Goal: Information Seeking & Learning: Understand process/instructions

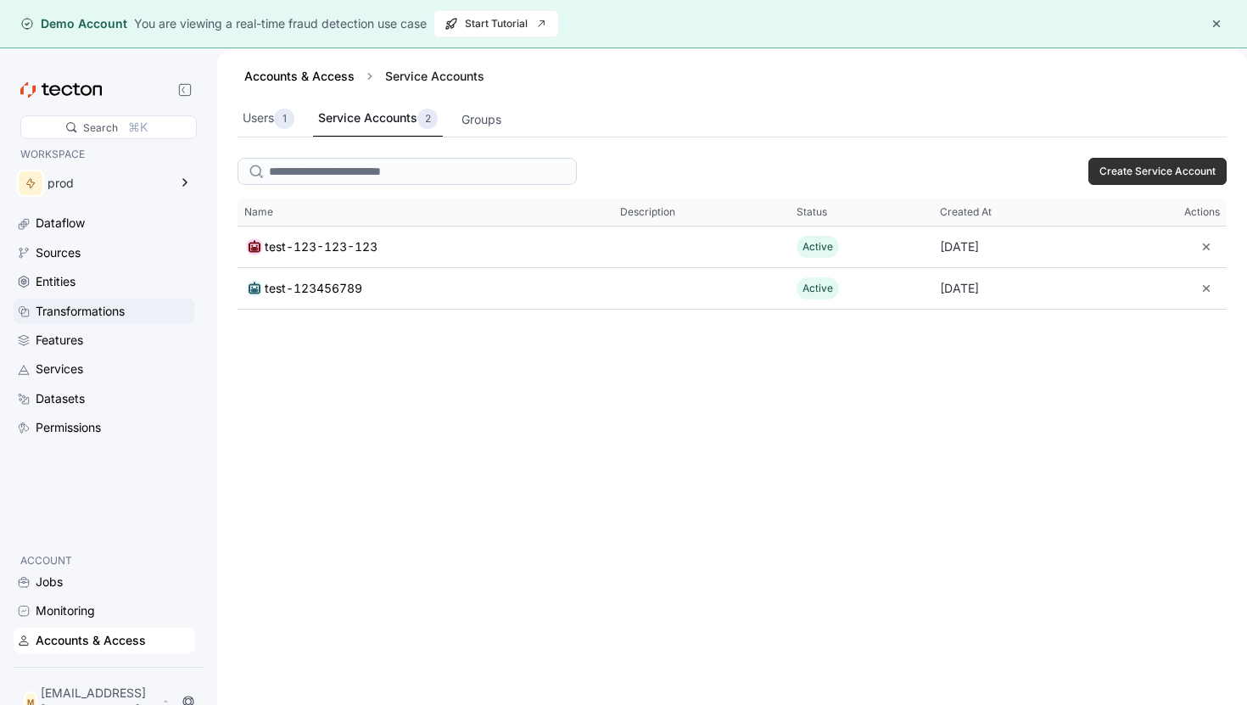
click at [118, 319] on div "Transformations" at bounding box center [80, 311] width 89 height 19
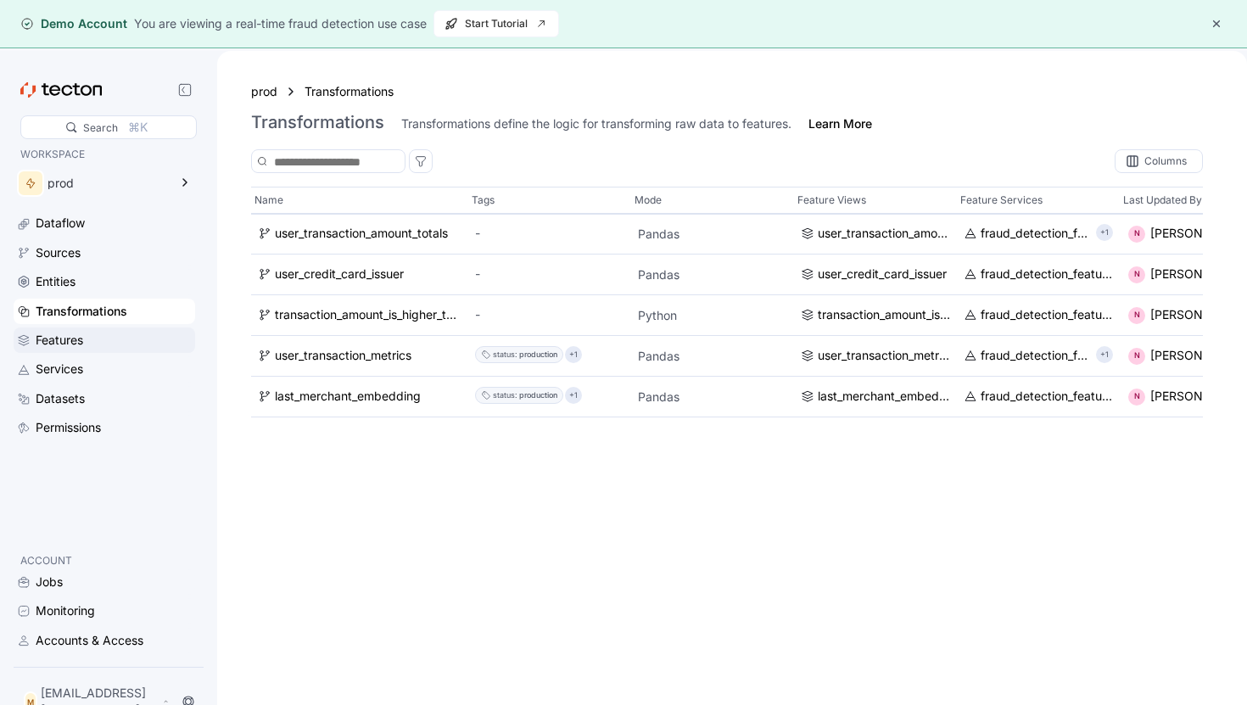
click at [110, 339] on div "Features" at bounding box center [114, 340] width 156 height 19
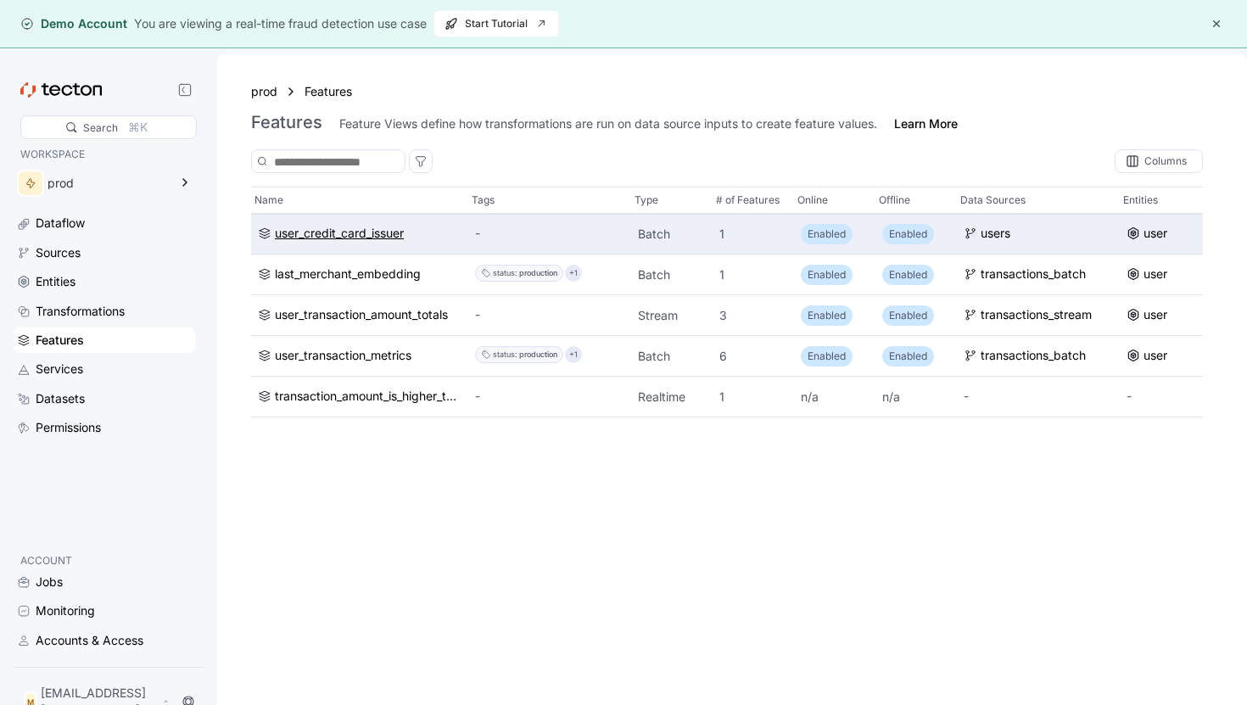
click at [327, 236] on div "user_credit_card_issuer" at bounding box center [339, 234] width 129 height 19
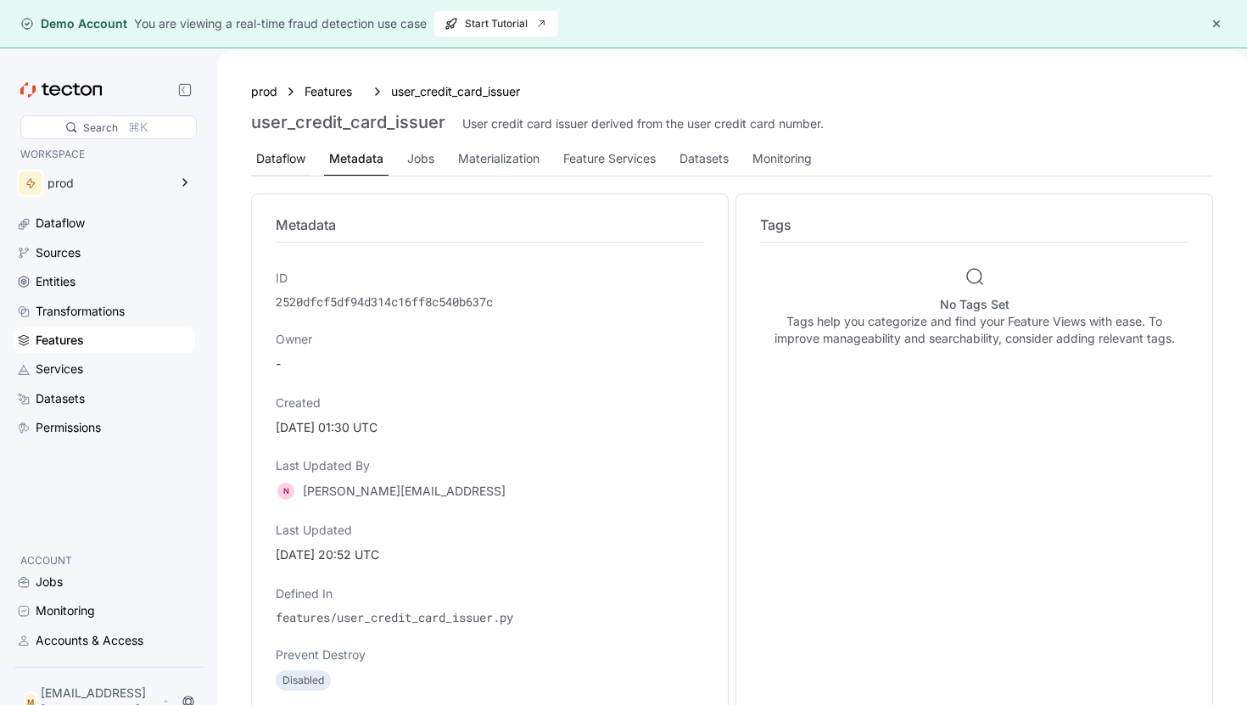
click at [281, 165] on div "Dataflow" at bounding box center [280, 158] width 49 height 19
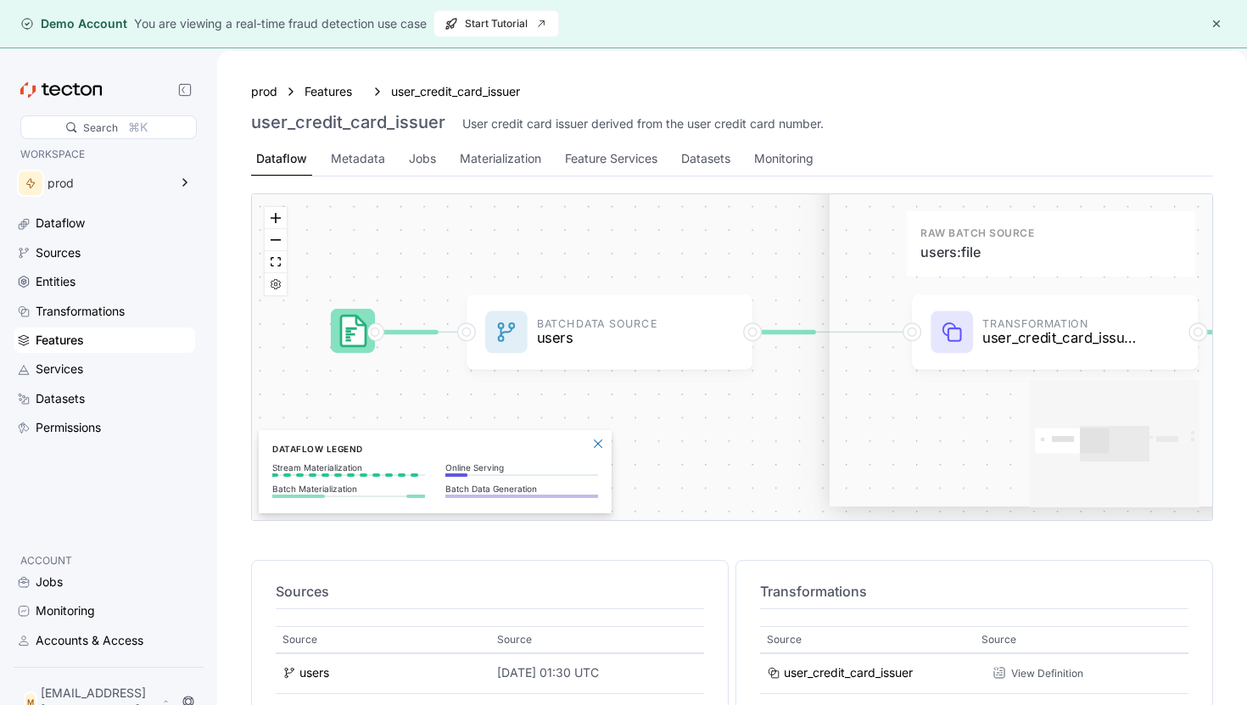
click at [356, 342] on icon at bounding box center [353, 331] width 25 height 31
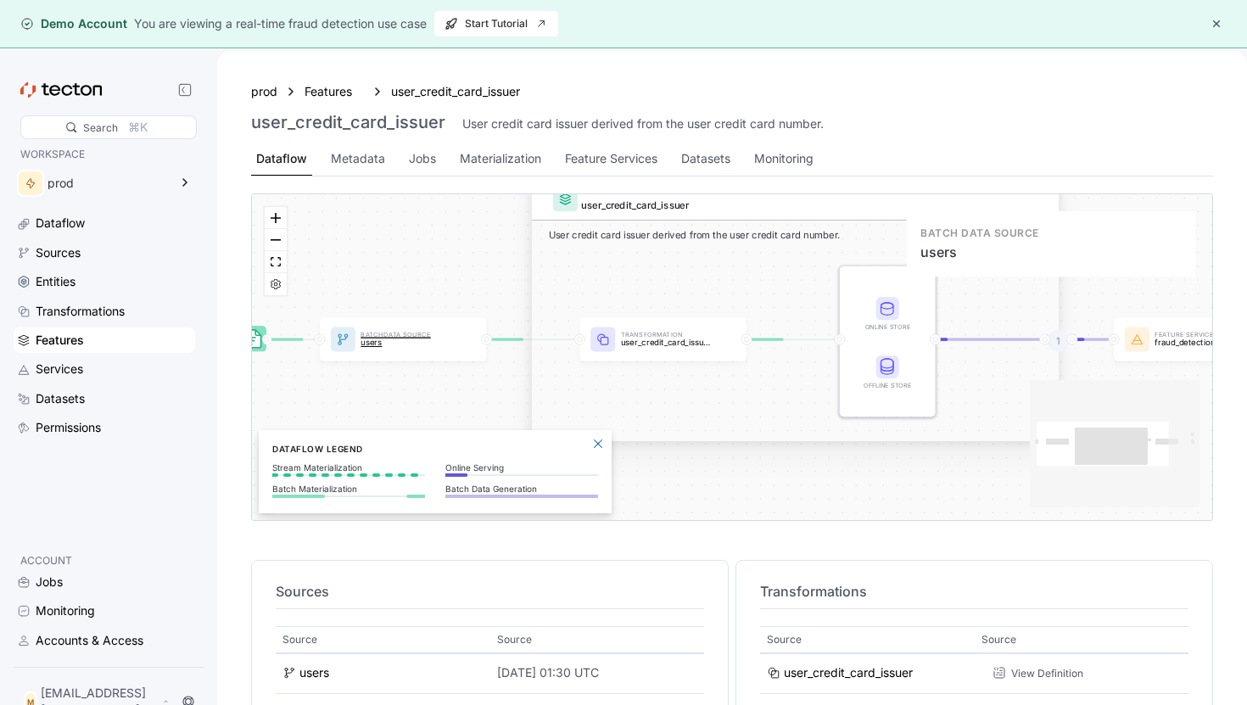
click at [362, 344] on p "users" at bounding box center [406, 343] width 90 height 9
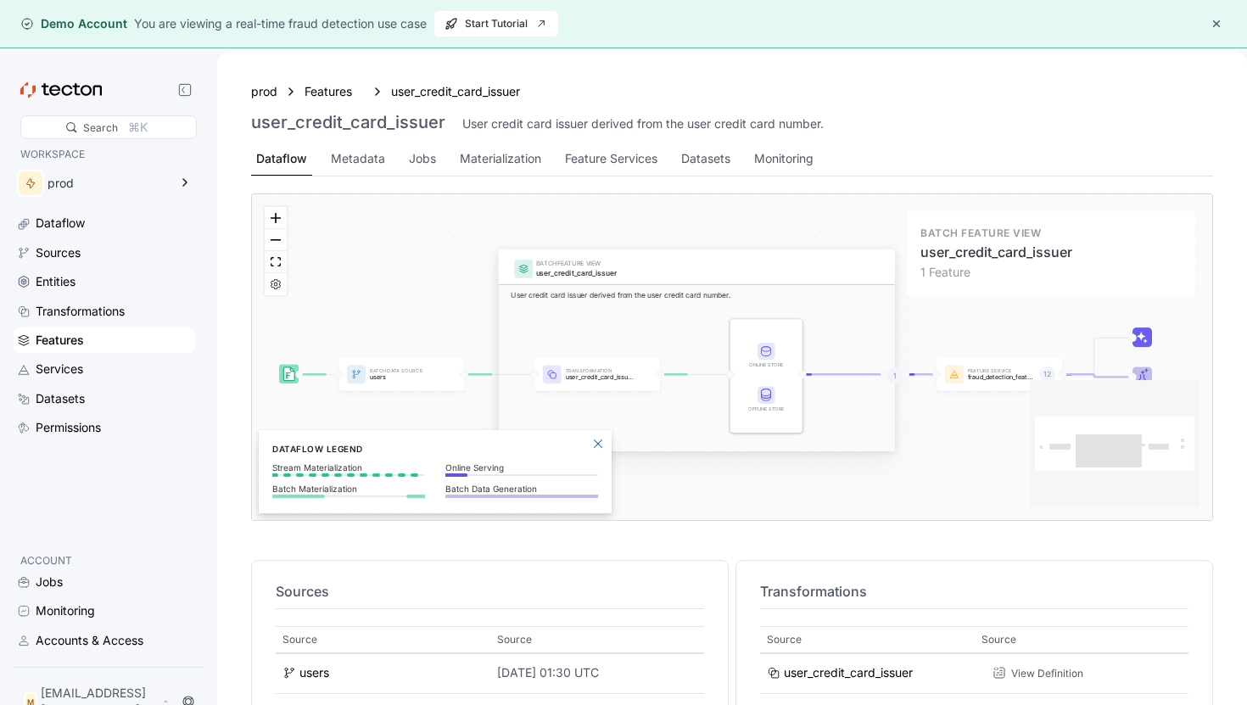
click at [561, 324] on div "BATCH FEATURE VIEW user_credit_card_issuer User credit card issuer derived from…" at bounding box center [697, 350] width 396 height 202
click at [584, 265] on div "BATCH FEATURE VIEW" at bounding box center [709, 263] width 347 height 10
click at [576, 381] on div "BATCH FEATURE VIEW user_credit_card_issuer User credit card issuer derived from…" at bounding box center [697, 350] width 396 height 202
click at [575, 372] on div "BATCH FEATURE VIEW user_credit_card_issuer User credit card issuer derived from…" at bounding box center [697, 350] width 396 height 202
click at [769, 354] on div "BATCH FEATURE VIEW user_credit_card_issuer User credit card issuer derived from…" at bounding box center [697, 350] width 396 height 202
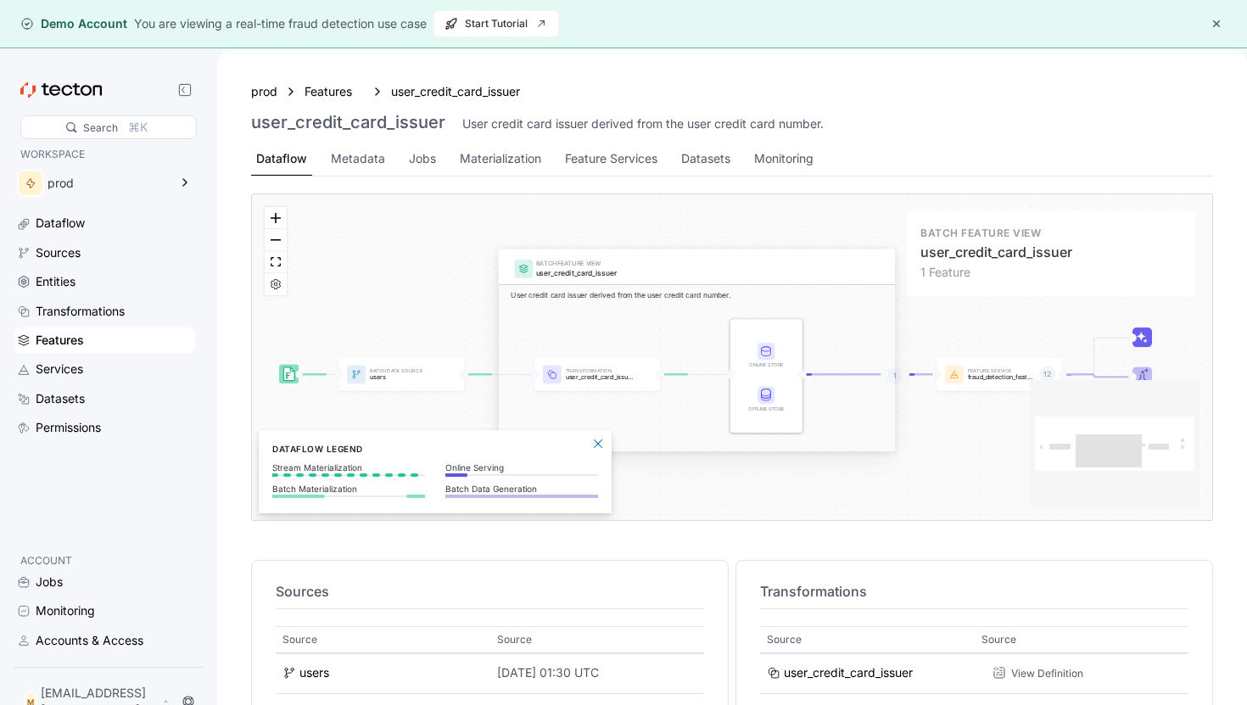
click at [766, 414] on div "BATCH FEATURE VIEW user_credit_card_issuer User credit card issuer derived from…" at bounding box center [697, 350] width 396 height 202
click at [631, 360] on div "BATCH FEATURE VIEW user_credit_card_issuer User credit card issuer derived from…" at bounding box center [697, 350] width 396 height 202
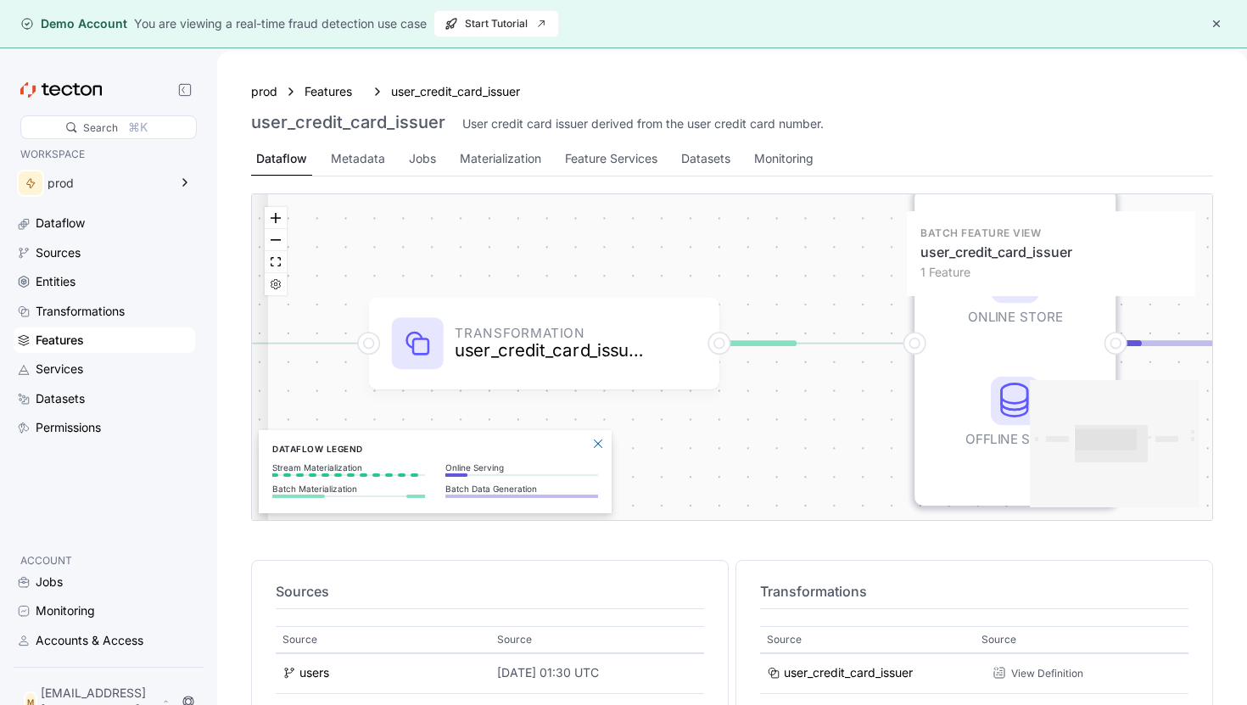
click at [501, 356] on div "BATCH FEATURE VIEW user_credit_card_issuer User credit card issuer derived from…" at bounding box center [821, 276] width 1106 height 563
click at [720, 340] on div "BATCH FEATURE VIEW user_credit_card_issuer User credit card issuer derived from…" at bounding box center [821, 276] width 1106 height 563
click at [720, 344] on div "BATCH FEATURE VIEW user_credit_card_issuer User credit card issuer derived from…" at bounding box center [821, 276] width 1106 height 563
click at [375, 339] on div "BATCH FEATURE VIEW user_credit_card_issuer User credit card issuer derived from…" at bounding box center [821, 276] width 1106 height 563
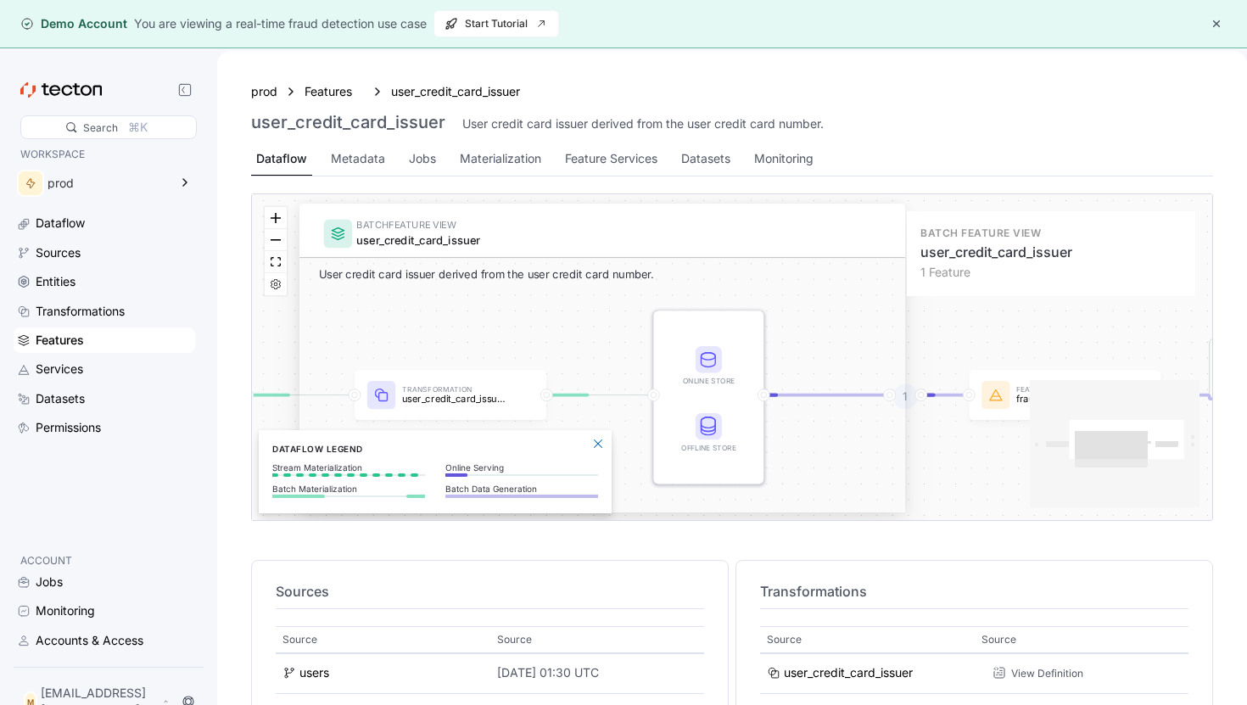
click at [417, 258] on div "BATCH FEATURE VIEW user_credit_card_issuer" at bounding box center [602, 231] width 606 height 54
click at [418, 243] on div "user_credit_card_issuer" at bounding box center [620, 241] width 529 height 18
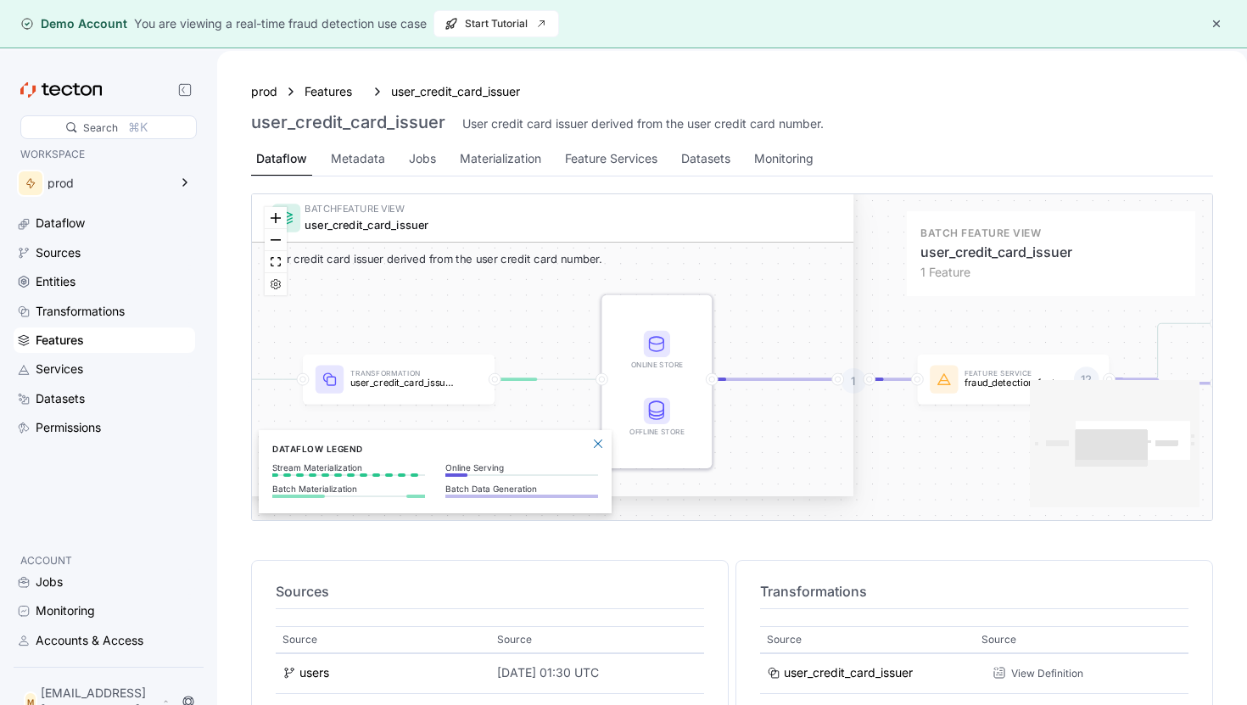
click at [648, 338] on div "BATCH FEATURE VIEW user_credit_card_issuer User credit card issuer derived from…" at bounding box center [551, 342] width 606 height 309
click at [653, 344] on div "BATCH FEATURE VIEW user_credit_card_issuer User credit card issuer derived from…" at bounding box center [551, 342] width 606 height 309
click at [653, 423] on div "BATCH FEATURE VIEW user_credit_card_issuer User credit card issuer derived from…" at bounding box center [551, 342] width 606 height 309
click at [854, 385] on div "1" at bounding box center [853, 381] width 25 height 25
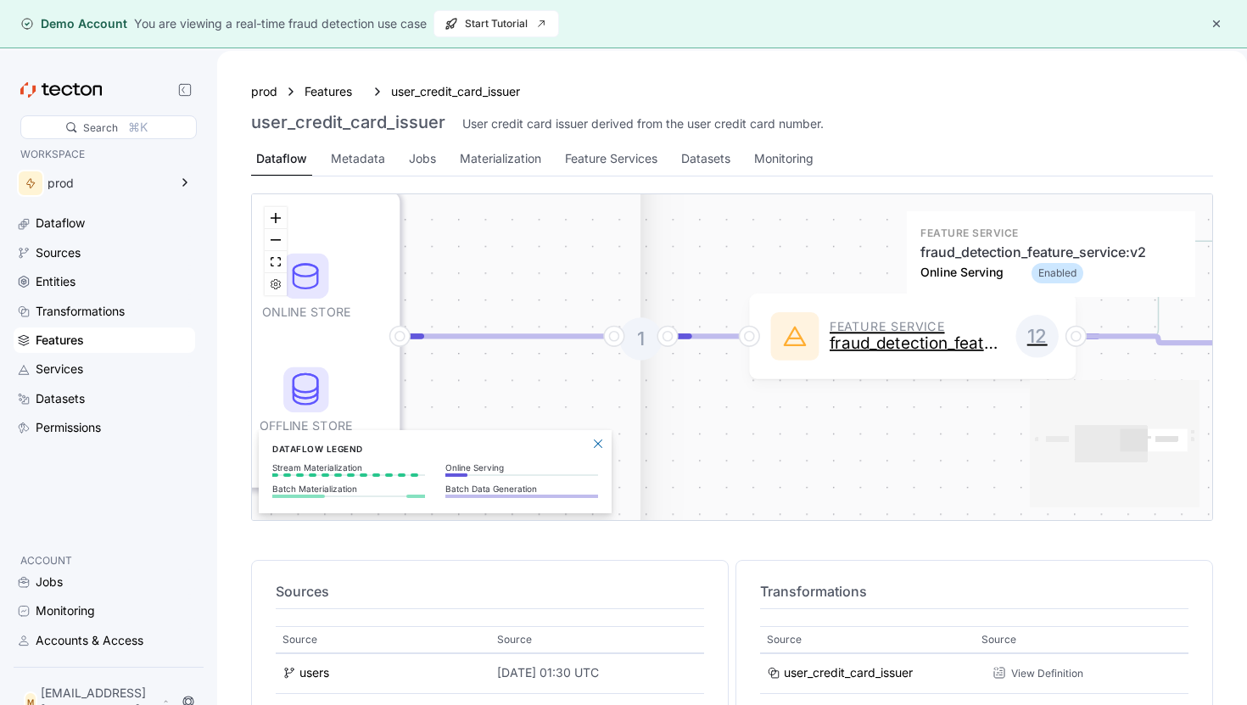
click at [790, 347] on icon at bounding box center [794, 336] width 27 height 27
